Goal: Task Accomplishment & Management: Use online tool/utility

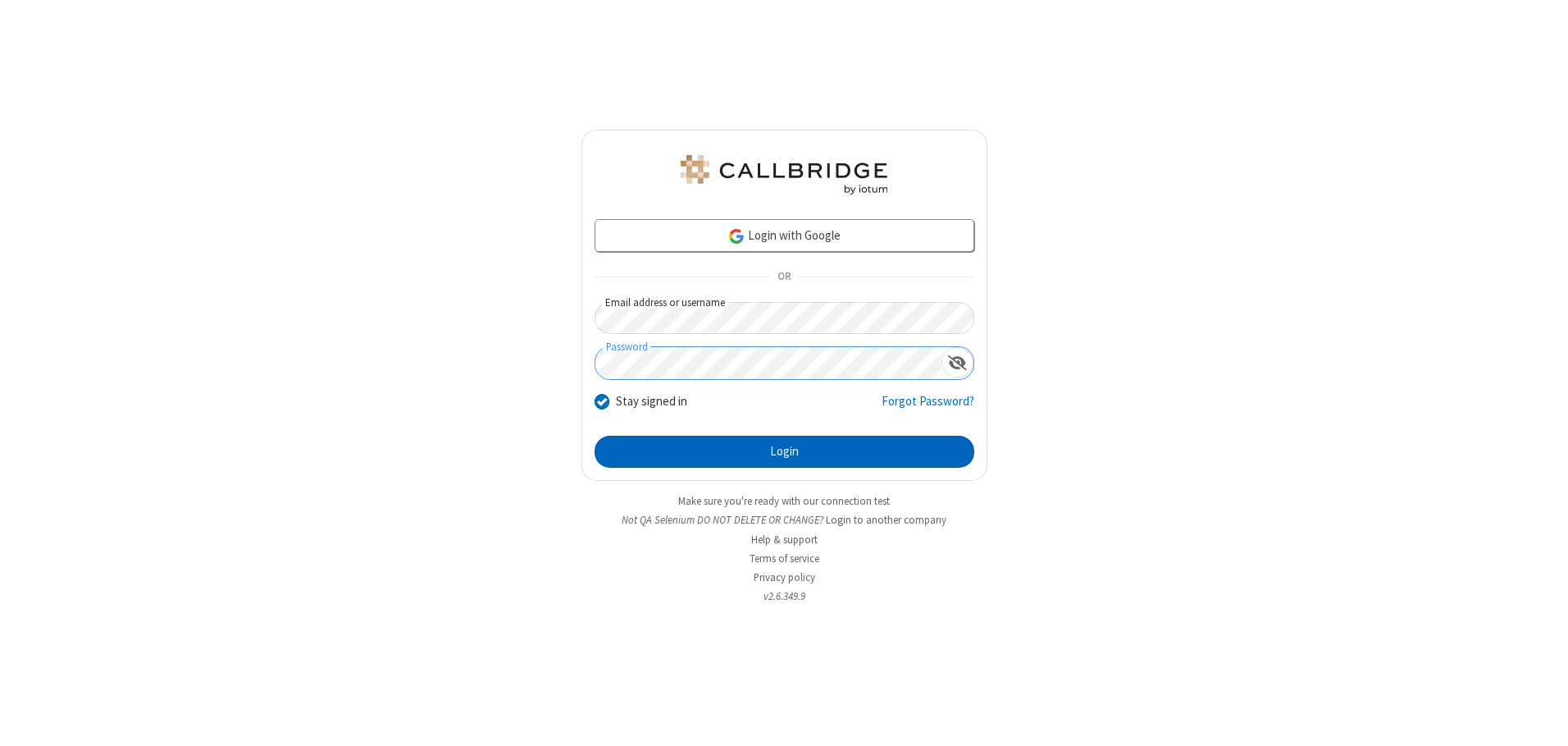
click at [784, 452] on button "Login" at bounding box center [784, 452] width 380 height 33
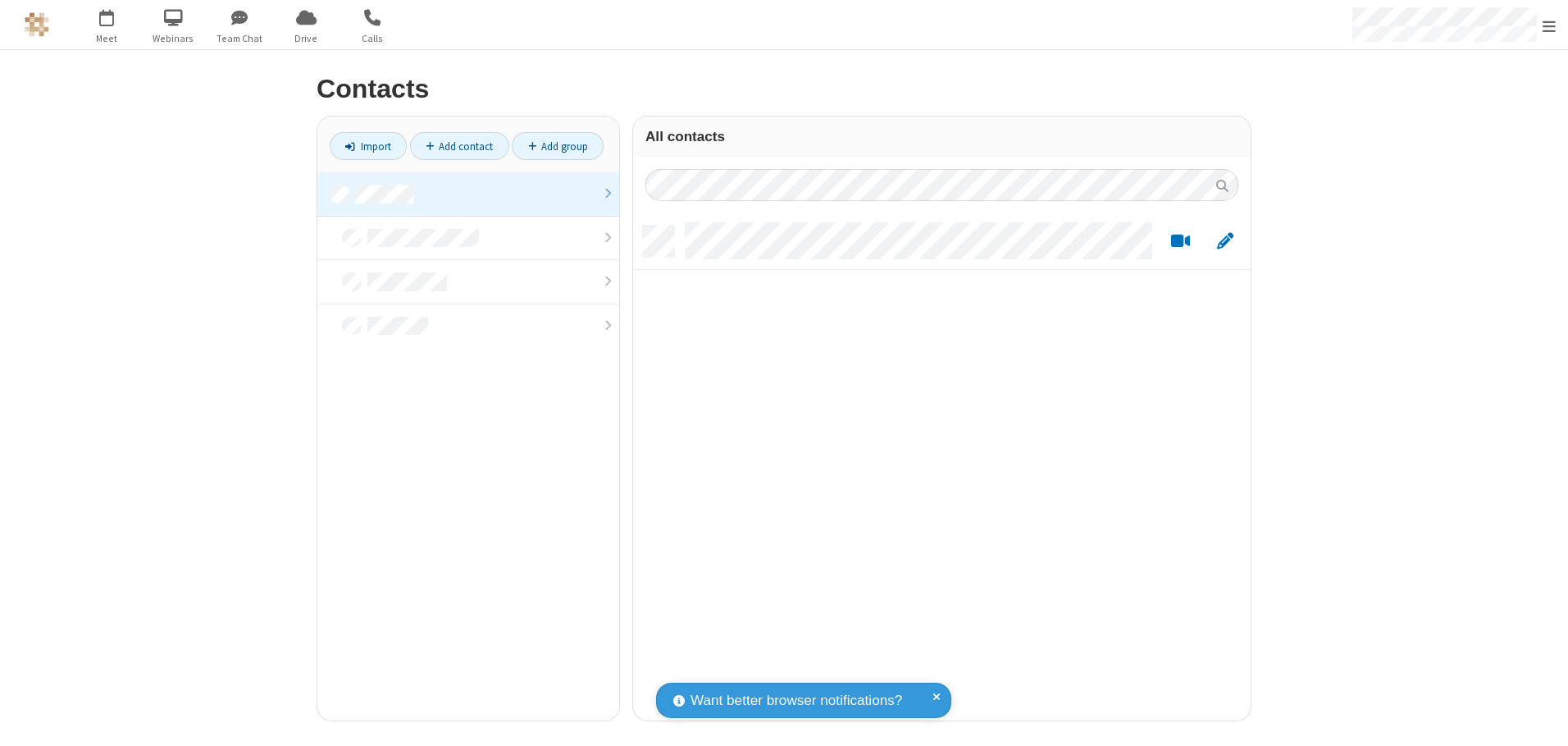
scroll to position [495, 605]
click at [469, 194] on link at bounding box center [469, 194] width 302 height 44
click at [368, 146] on link "Import" at bounding box center [368, 145] width 77 height 28
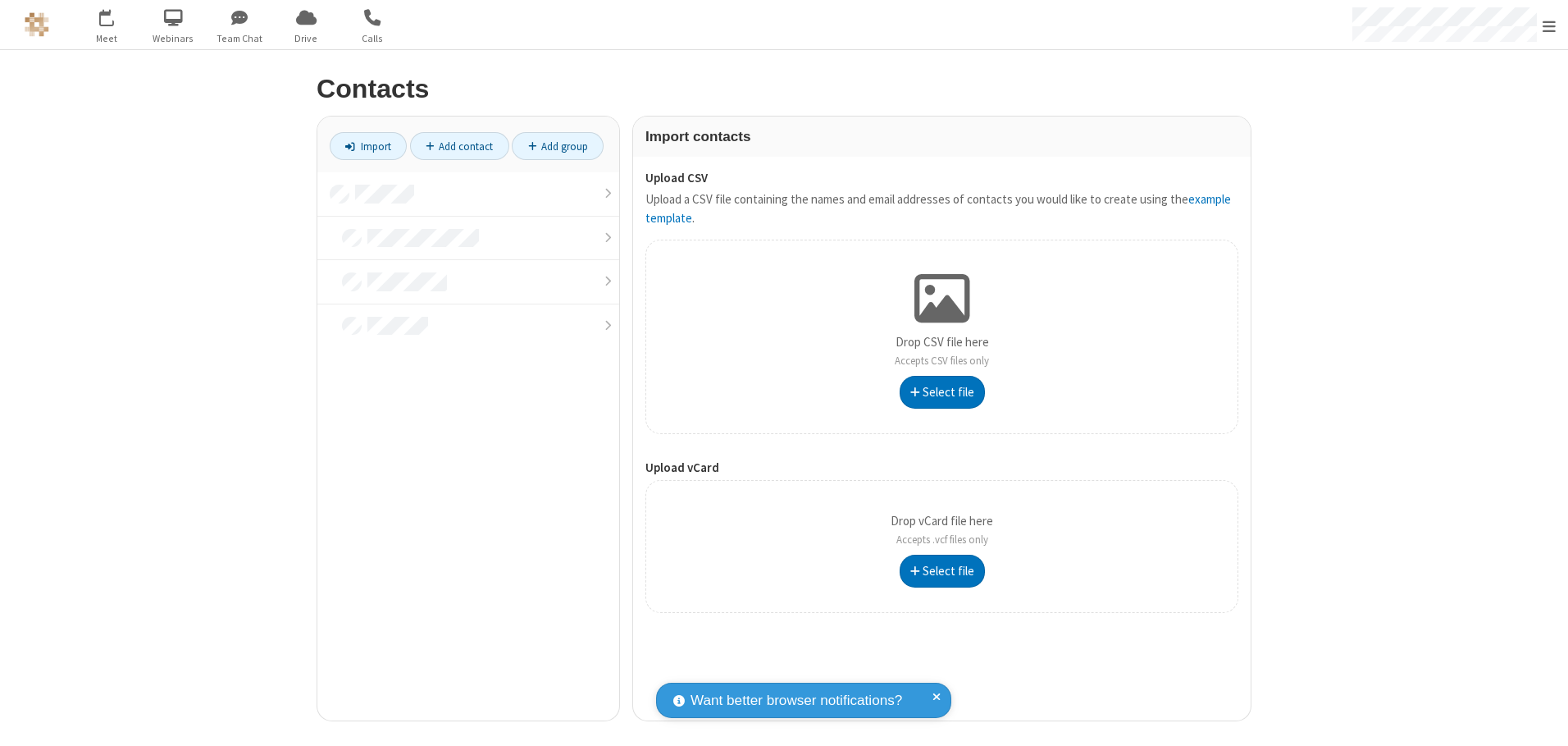
type input "C:\fakepath\excel_file.xlsx"
